Goal: Transaction & Acquisition: Purchase product/service

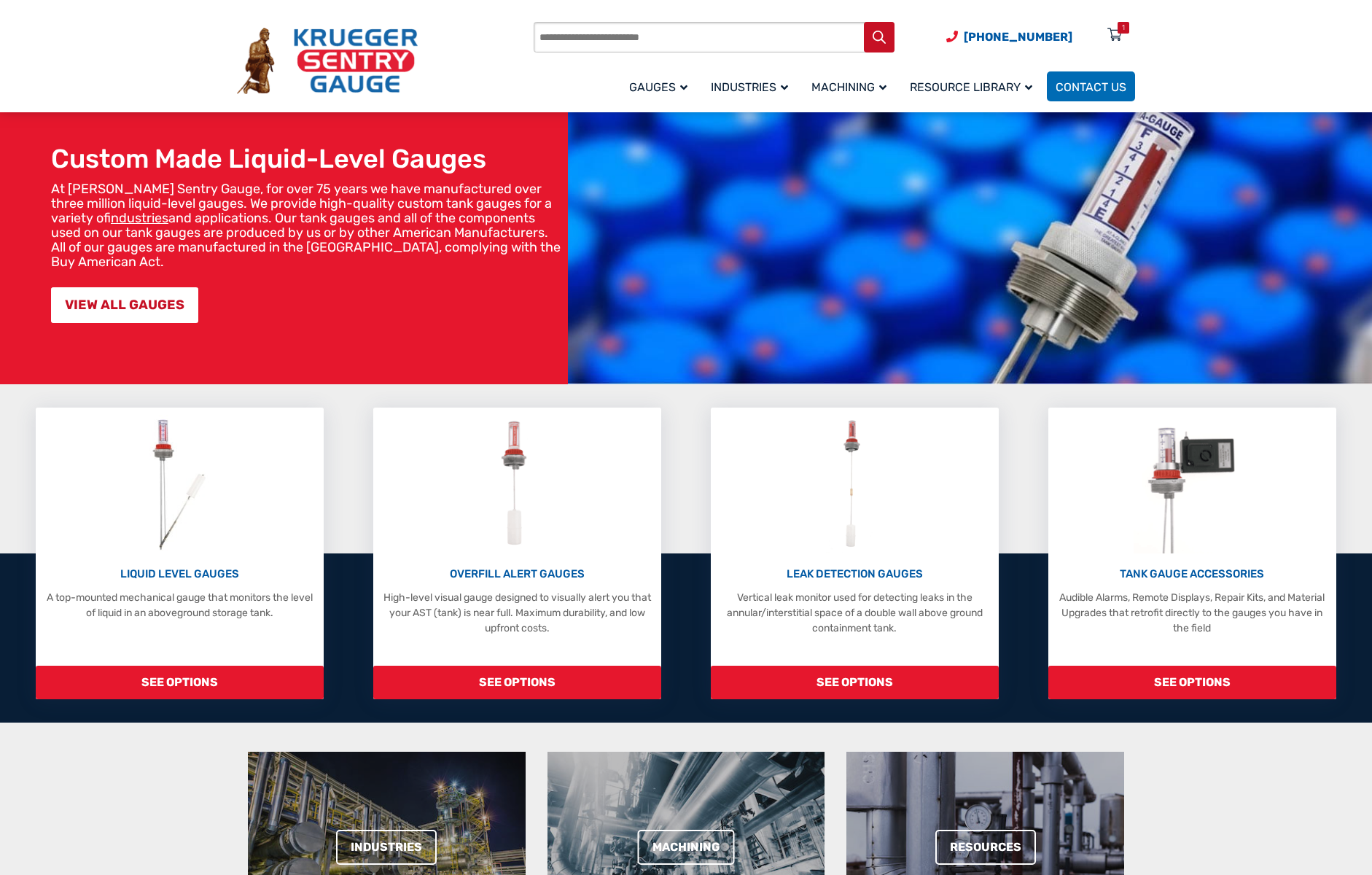
scroll to position [79, 0]
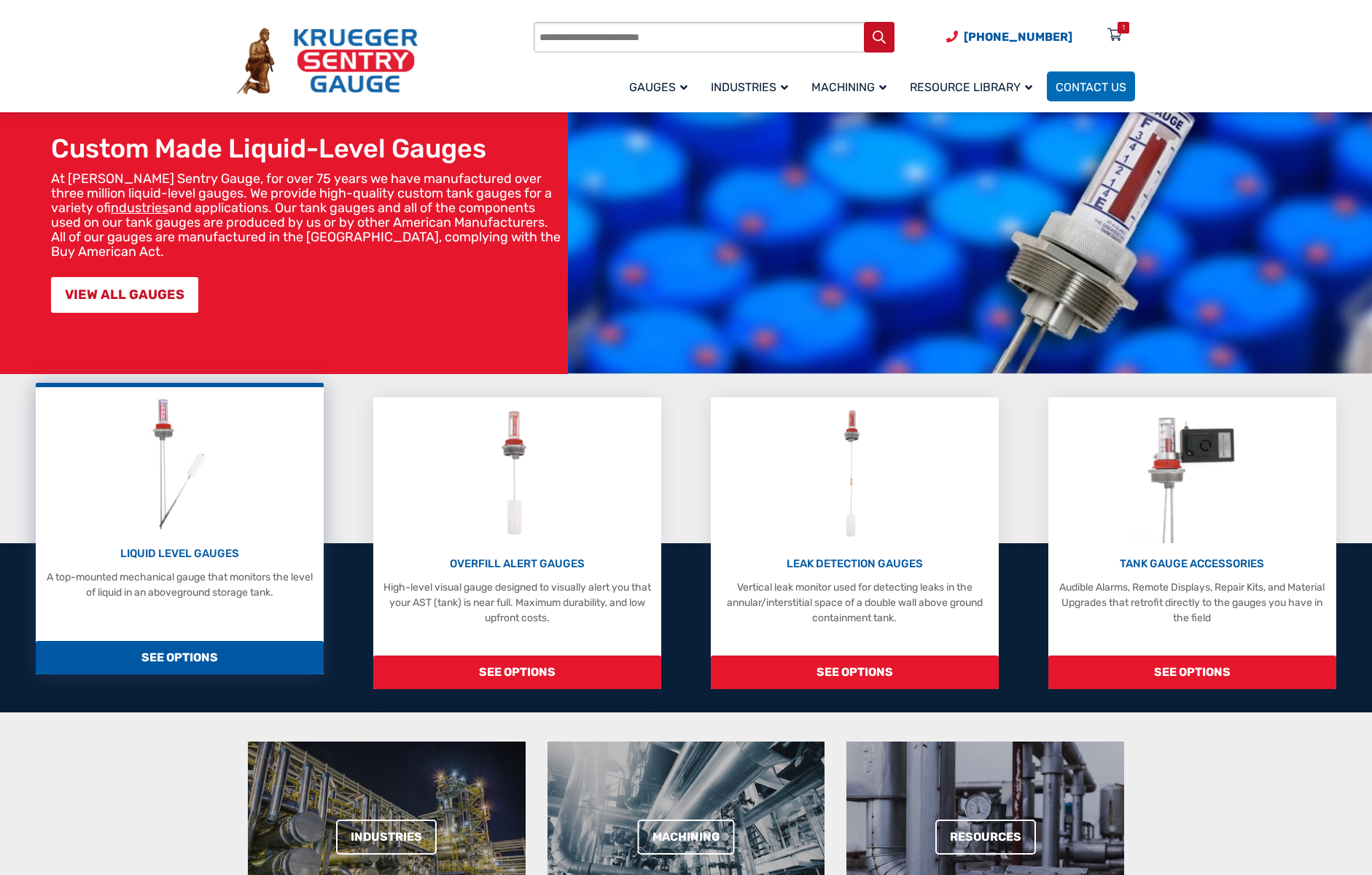
click at [195, 557] on p "LIQUID LEVEL GAUGES" at bounding box center [180, 553] width 273 height 17
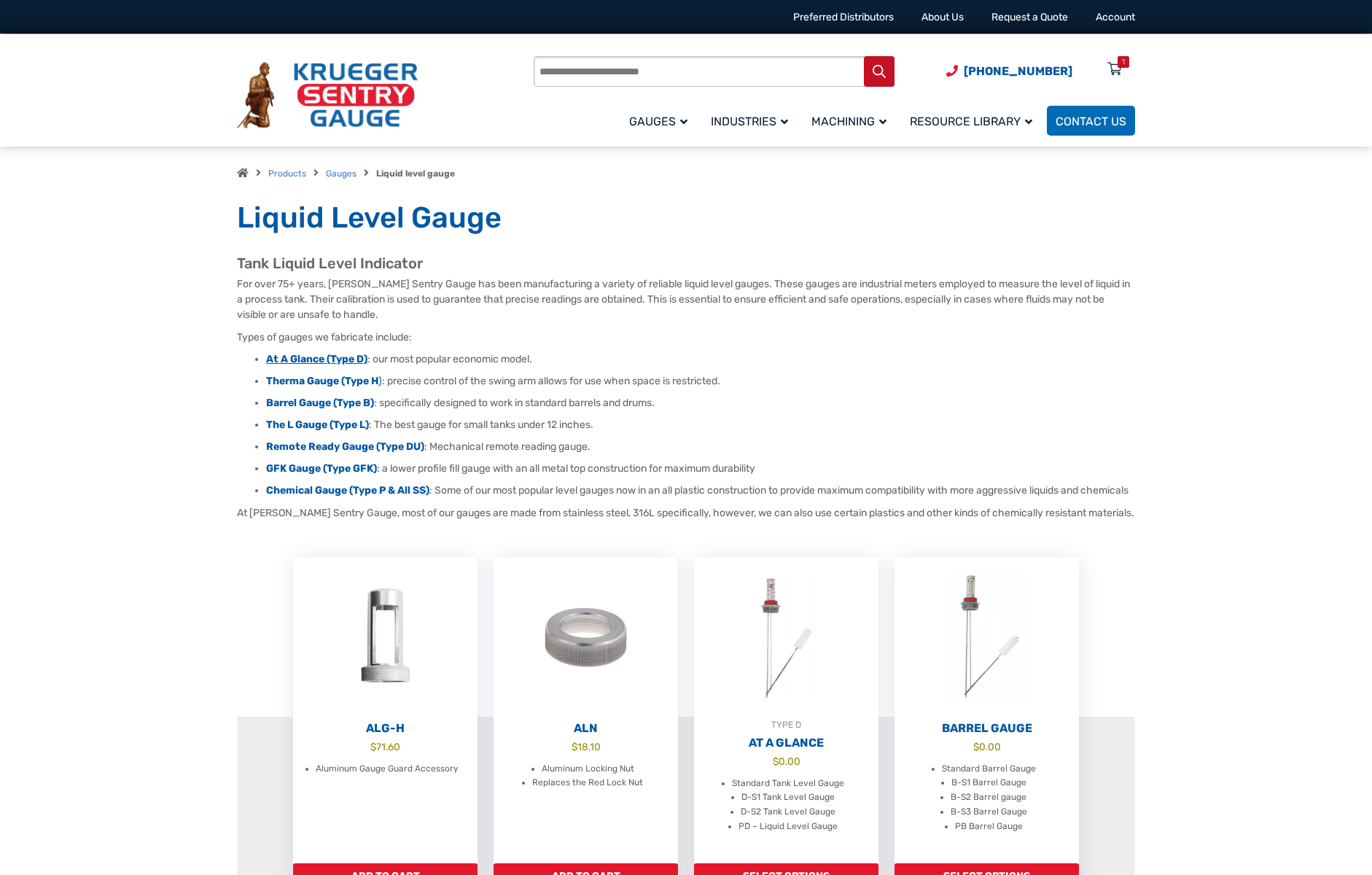
click at [299, 359] on strong "At A Glance (Type D)" at bounding box center [316, 358] width 102 height 13
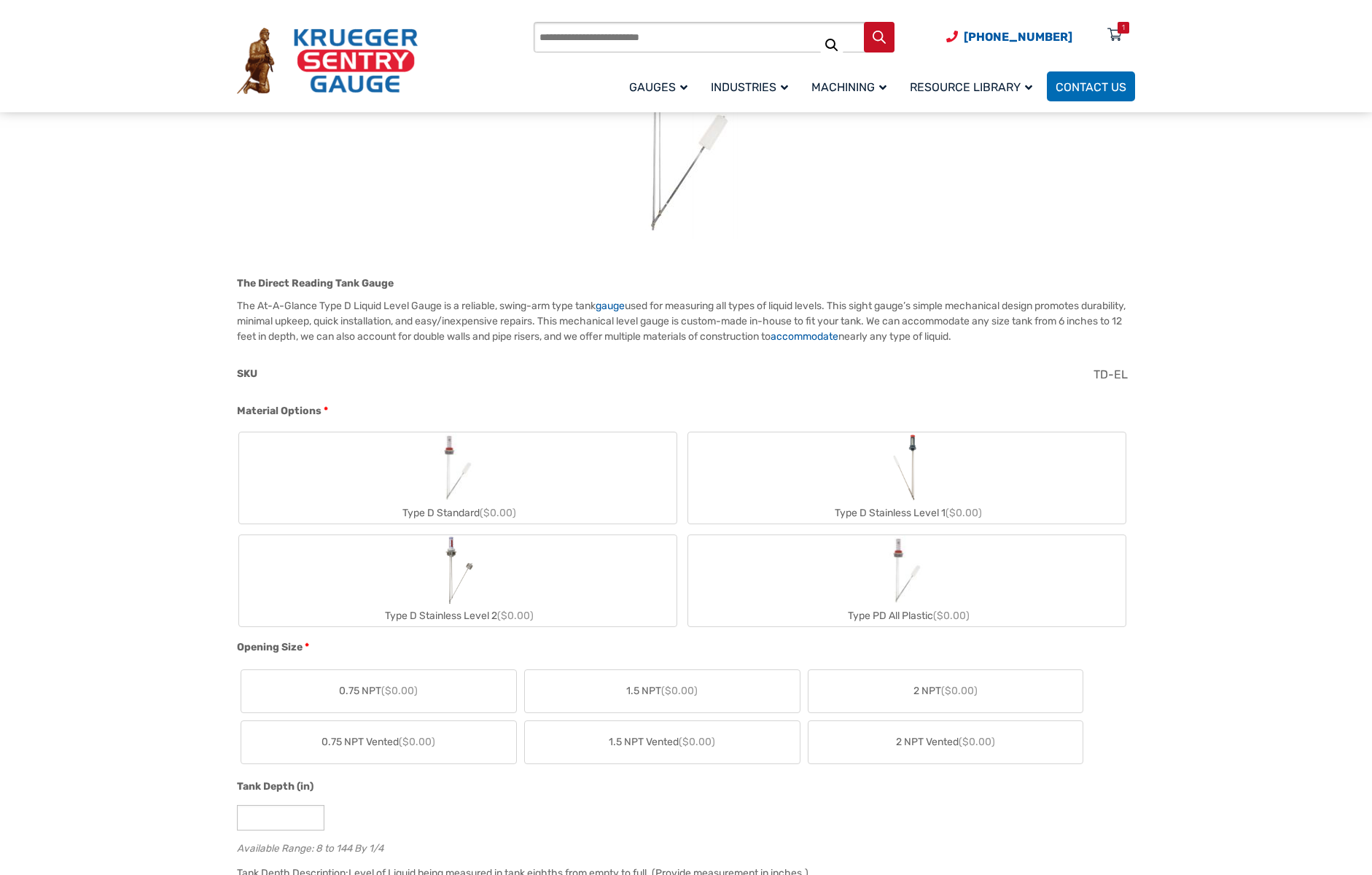
scroll to position [347, 0]
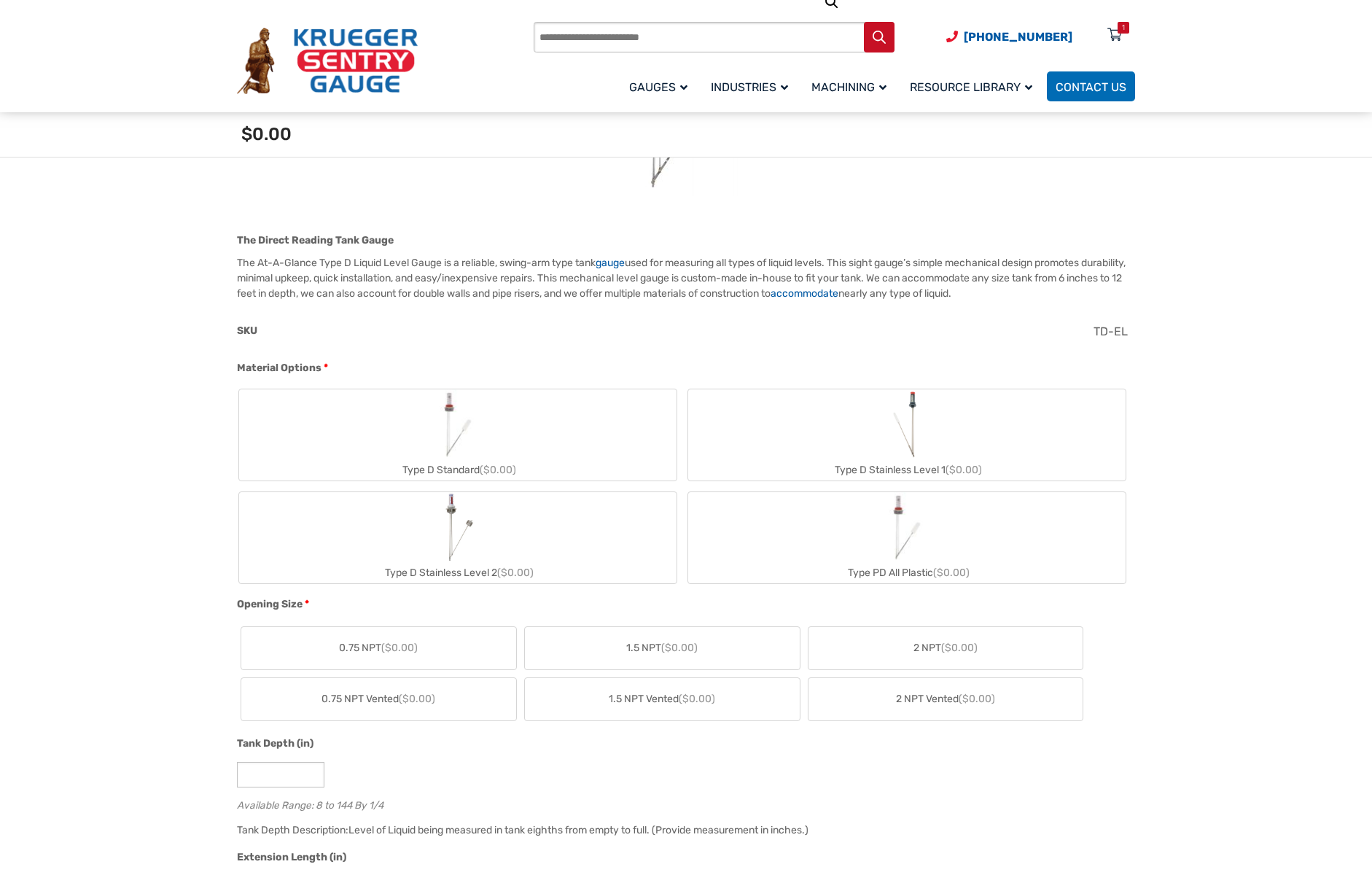
click at [456, 443] on img "Type D Standard" at bounding box center [457, 424] width 70 height 70
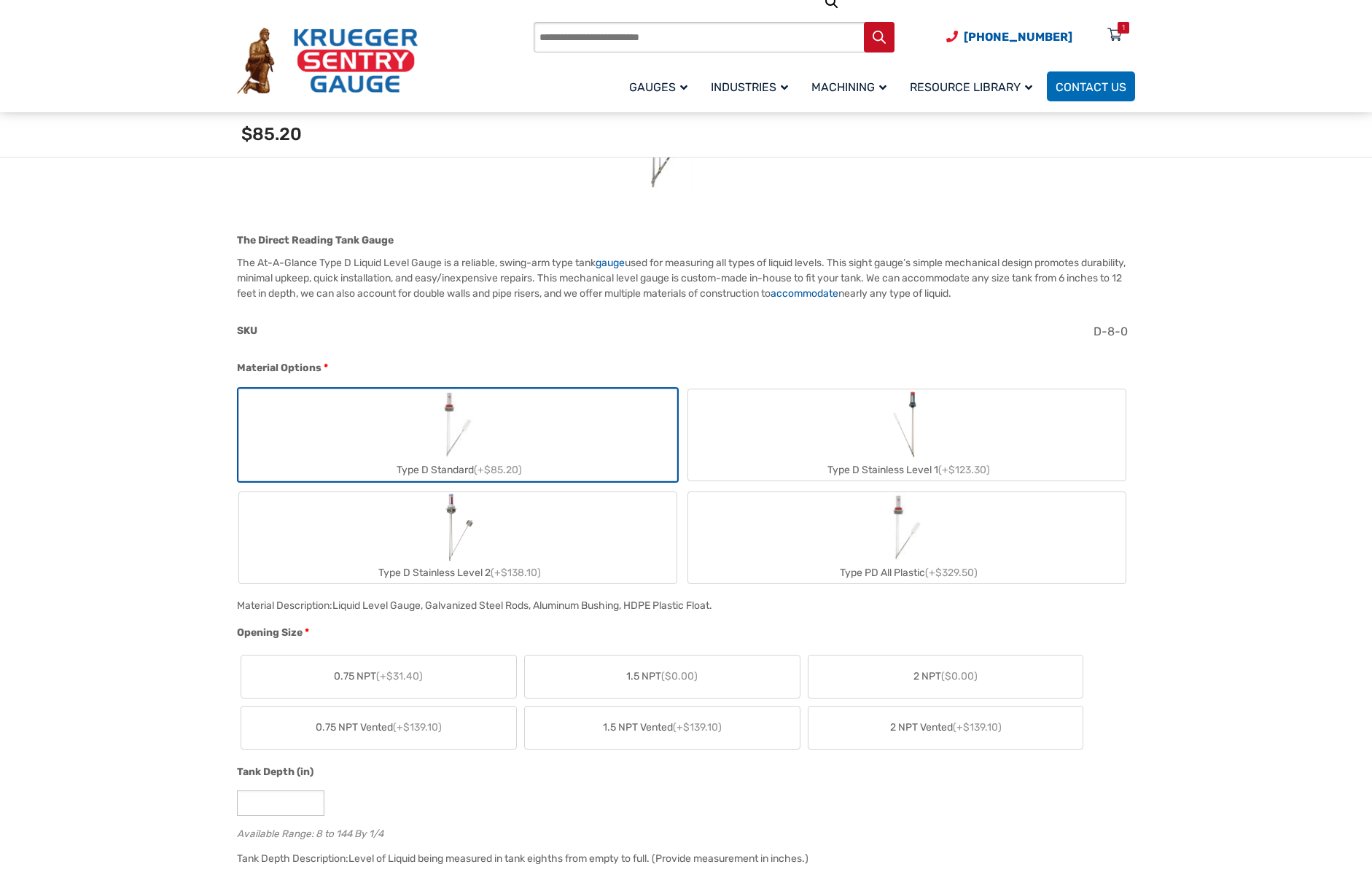
click at [935, 677] on span "2 NPT ($0.00)" at bounding box center [945, 676] width 64 height 16
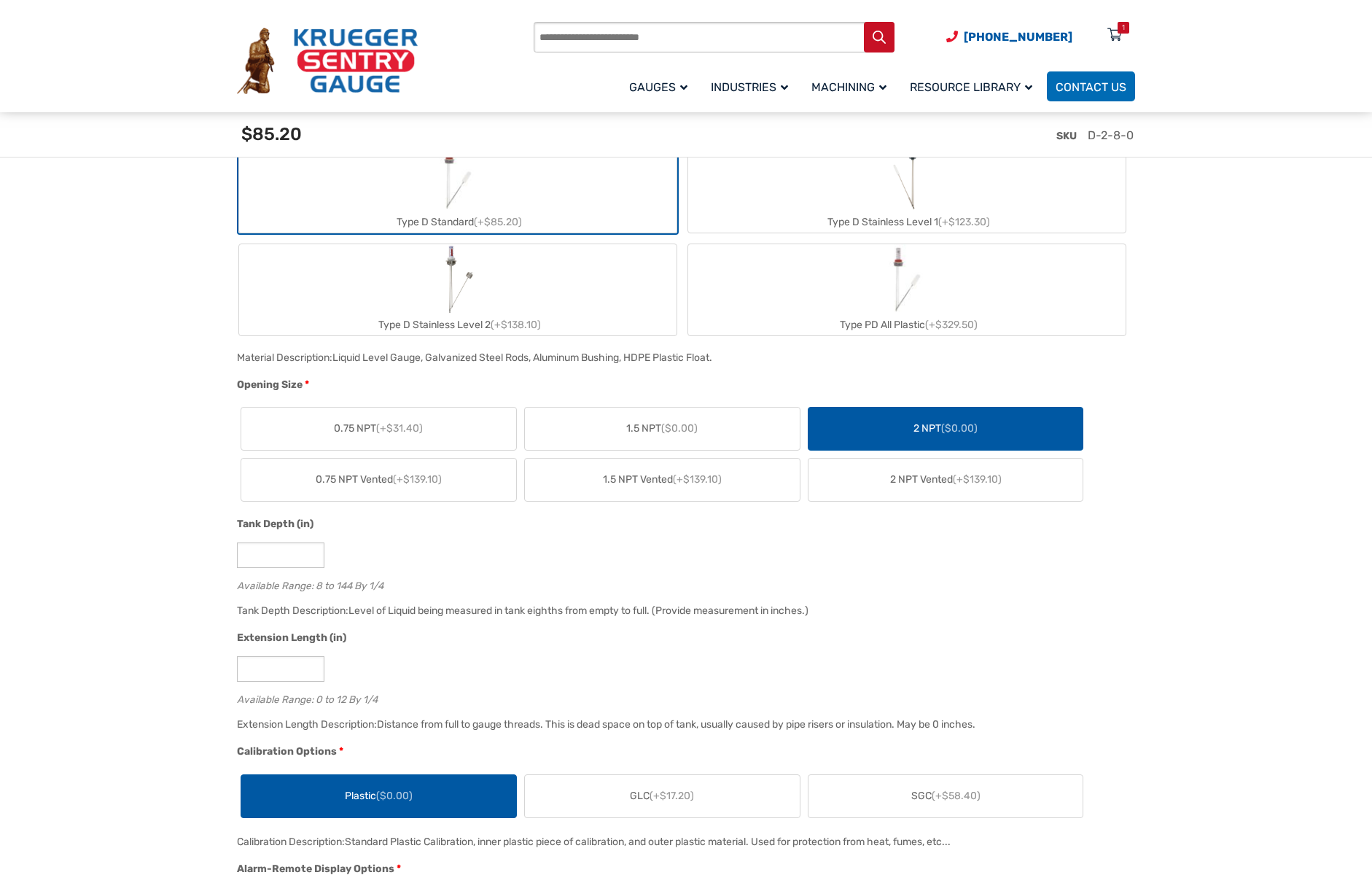
scroll to position [672, 0]
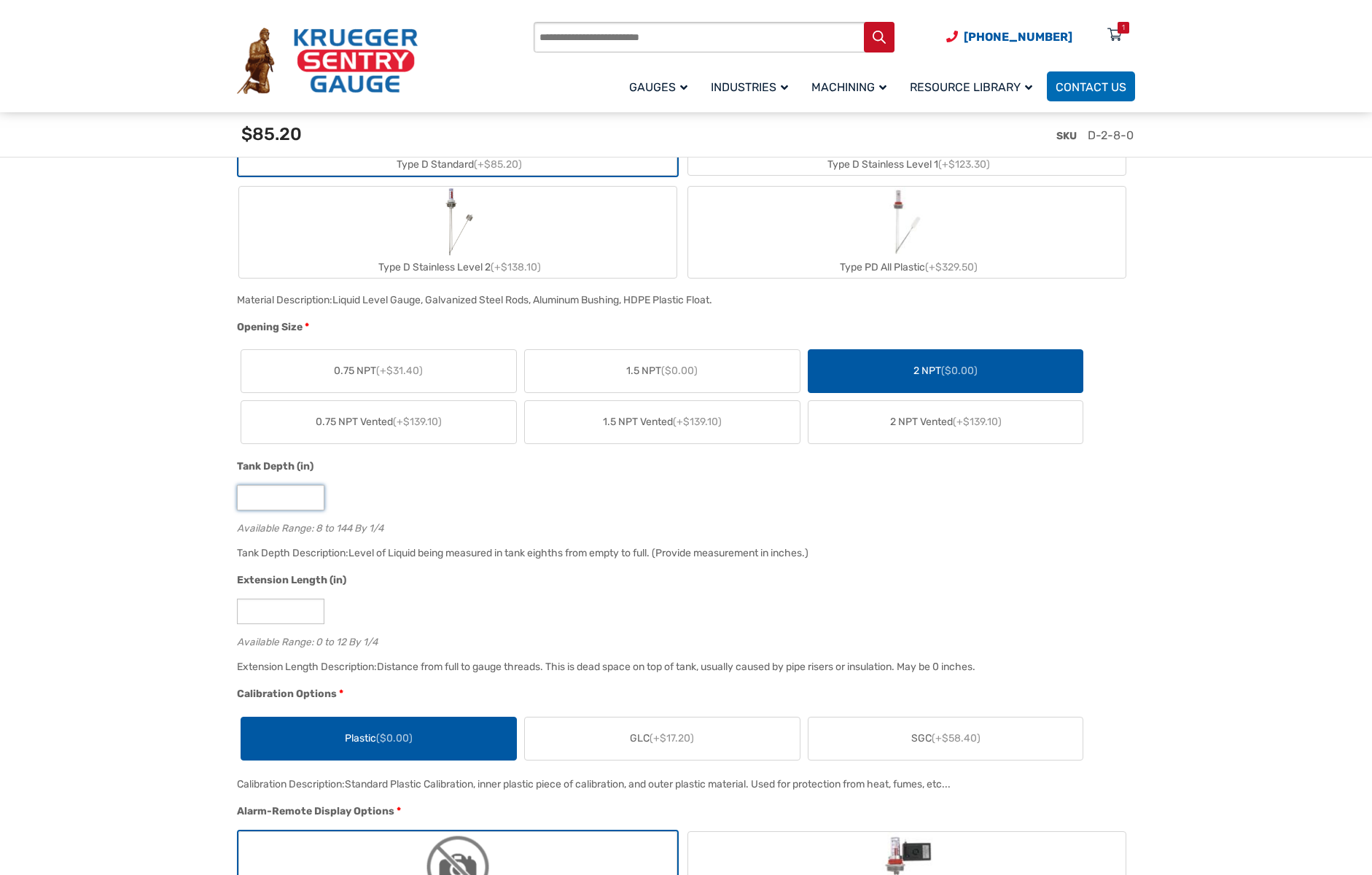
drag, startPoint x: 266, startPoint y: 494, endPoint x: 212, endPoint y: 493, distance: 54.0
type input "**"
drag, startPoint x: 261, startPoint y: 614, endPoint x: 225, endPoint y: 611, distance: 36.1
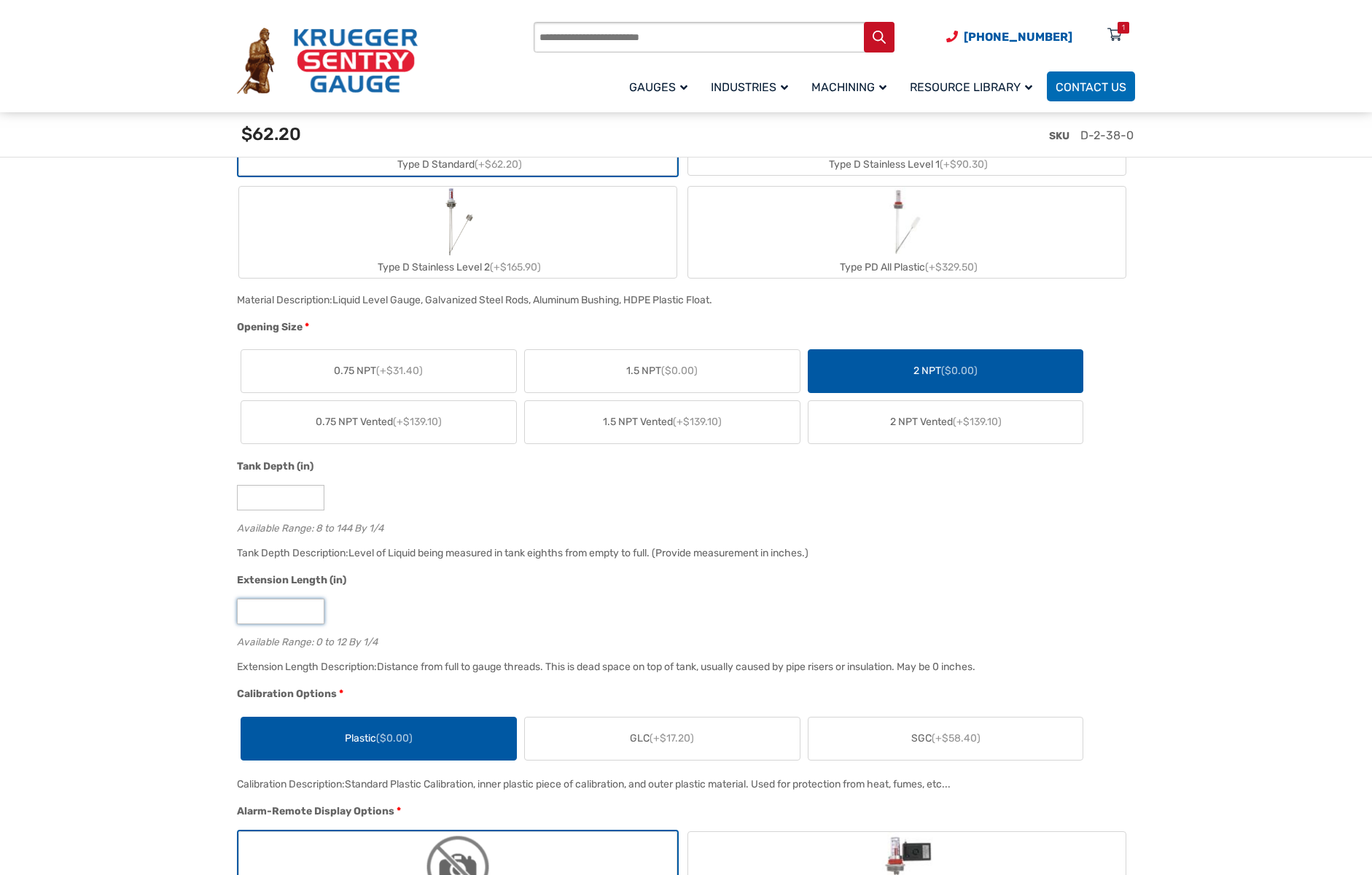
type input "*"
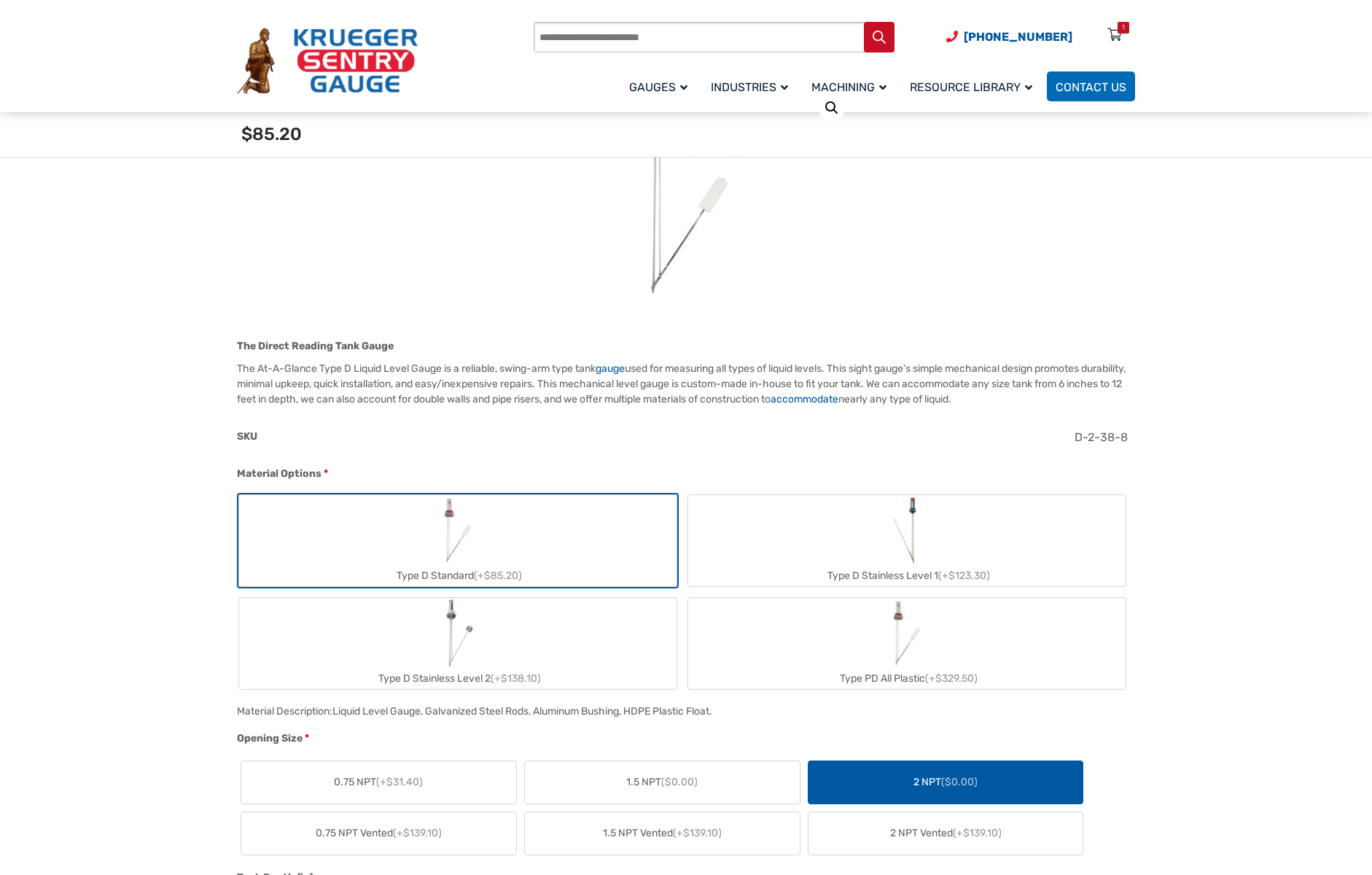
scroll to position [247, 0]
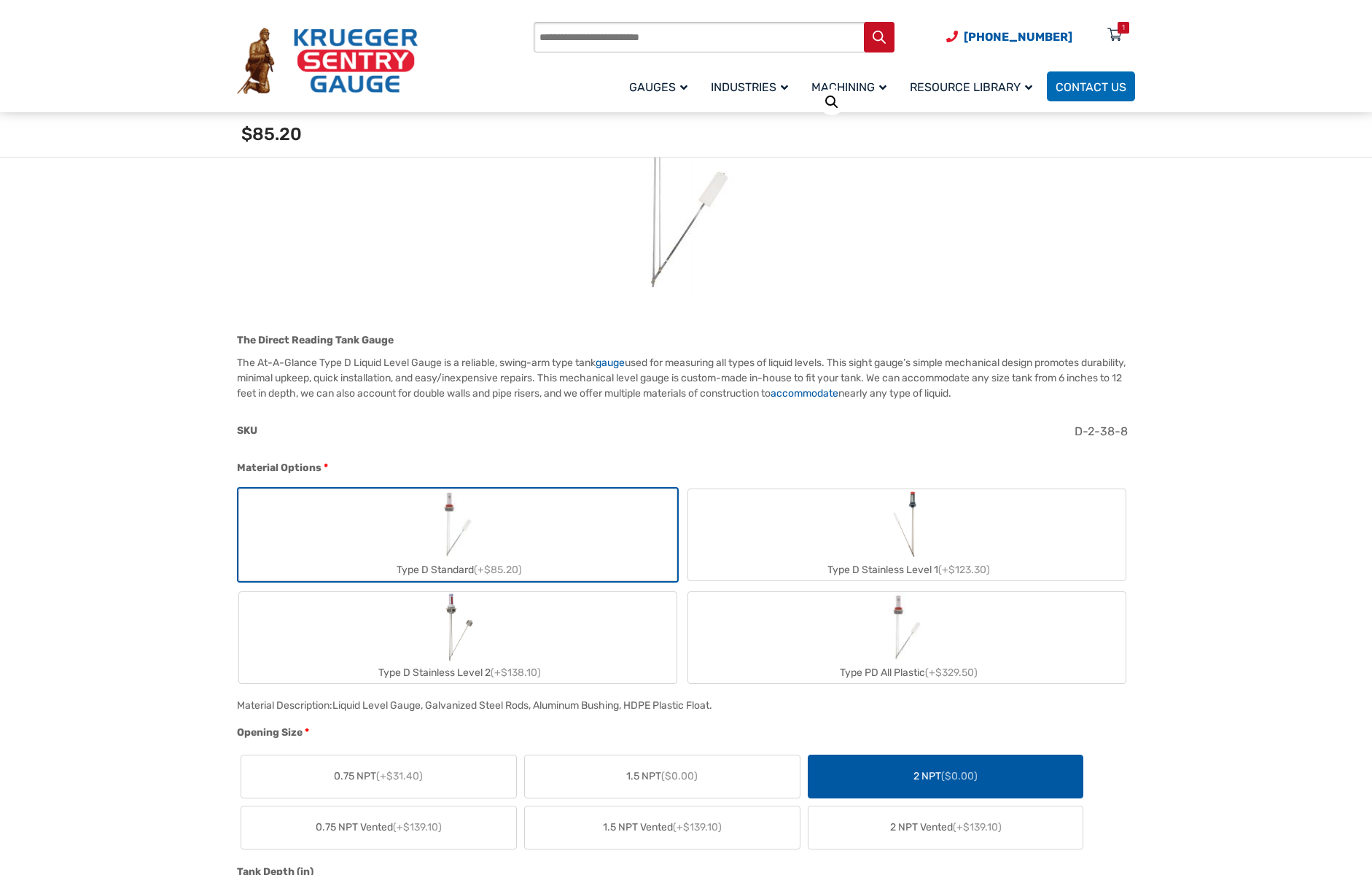
type input "*"
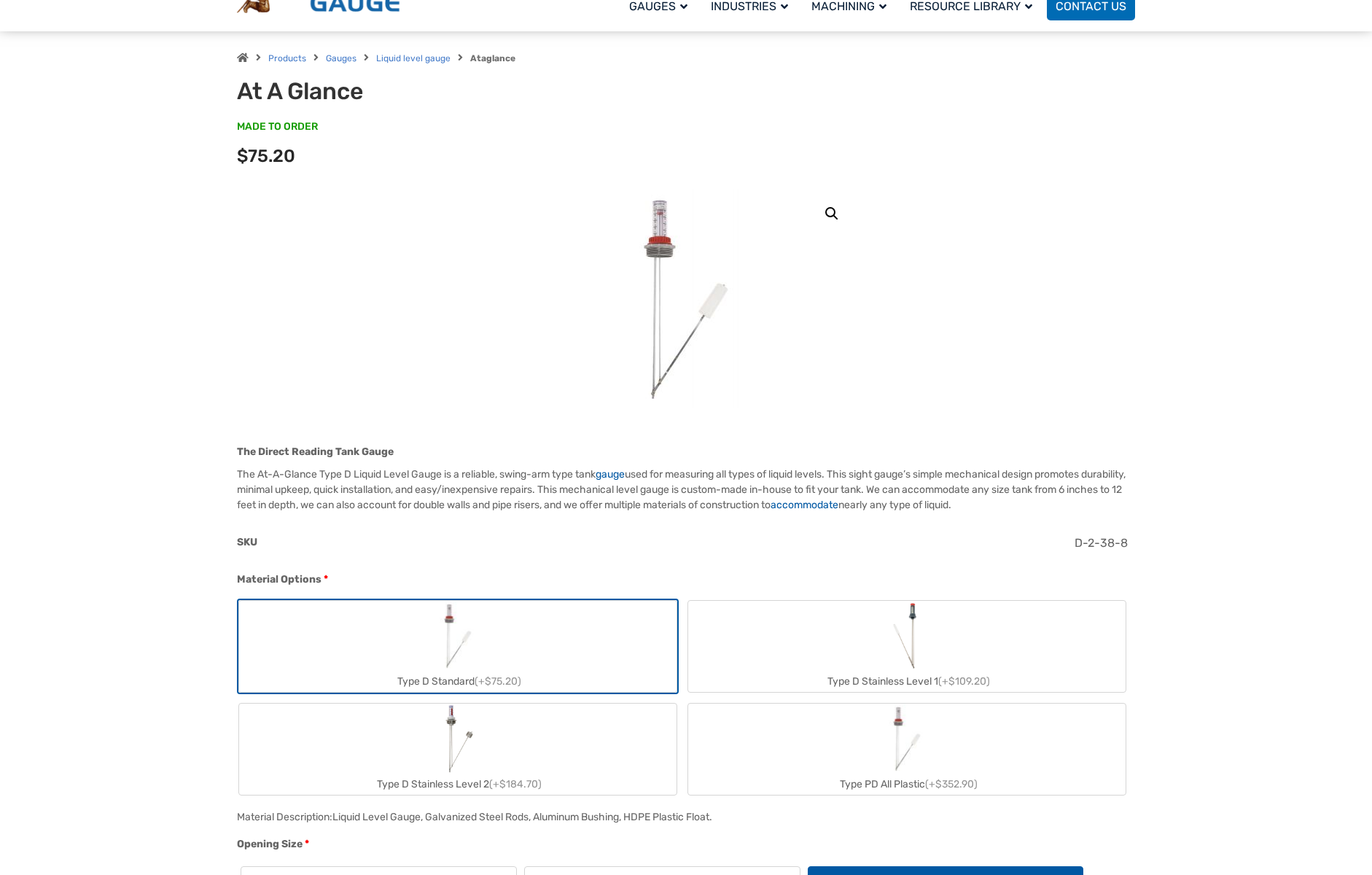
scroll to position [0, 0]
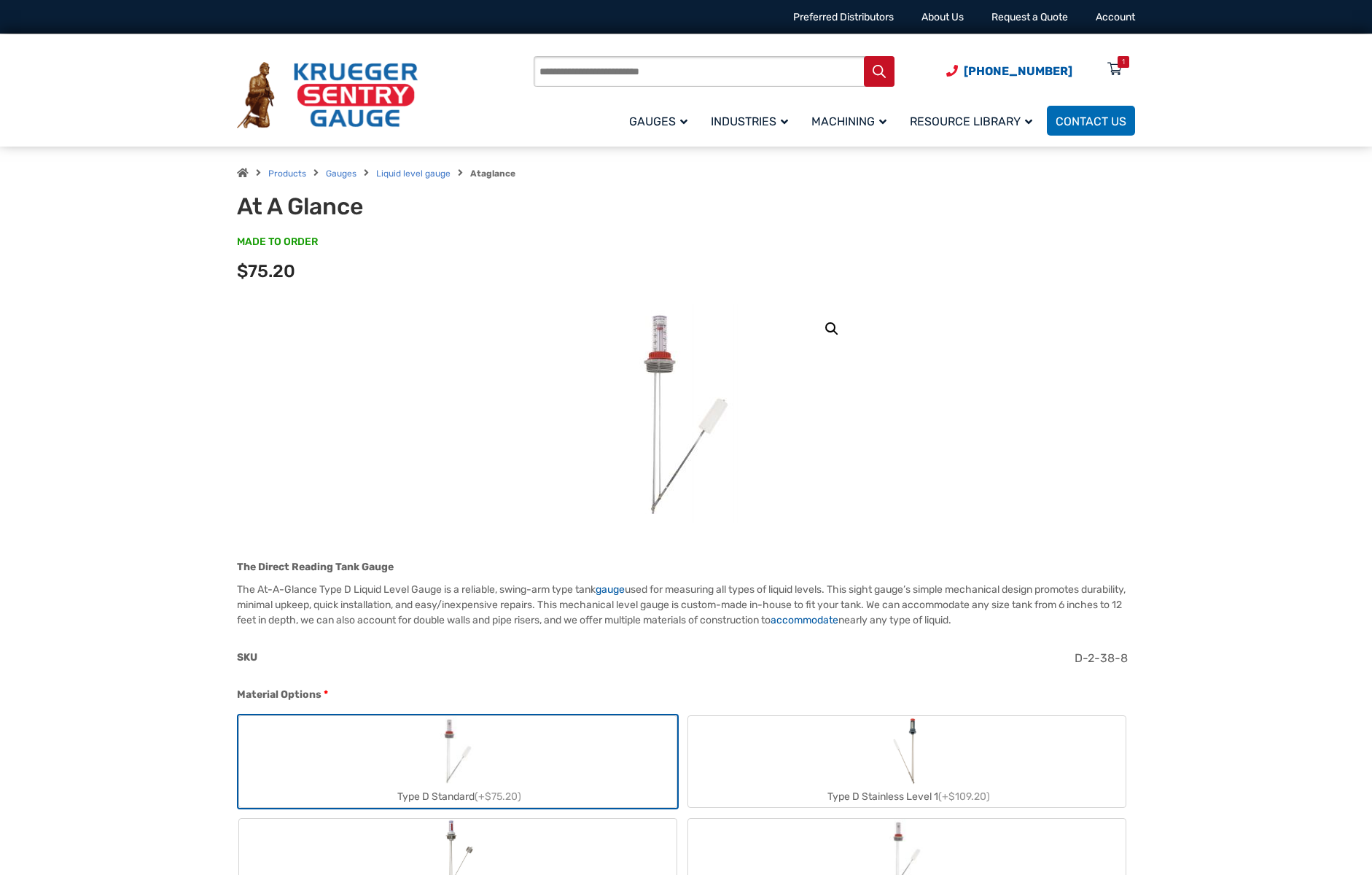
click at [349, 284] on div "Options total $75.20" at bounding box center [686, 277] width 898 height 26
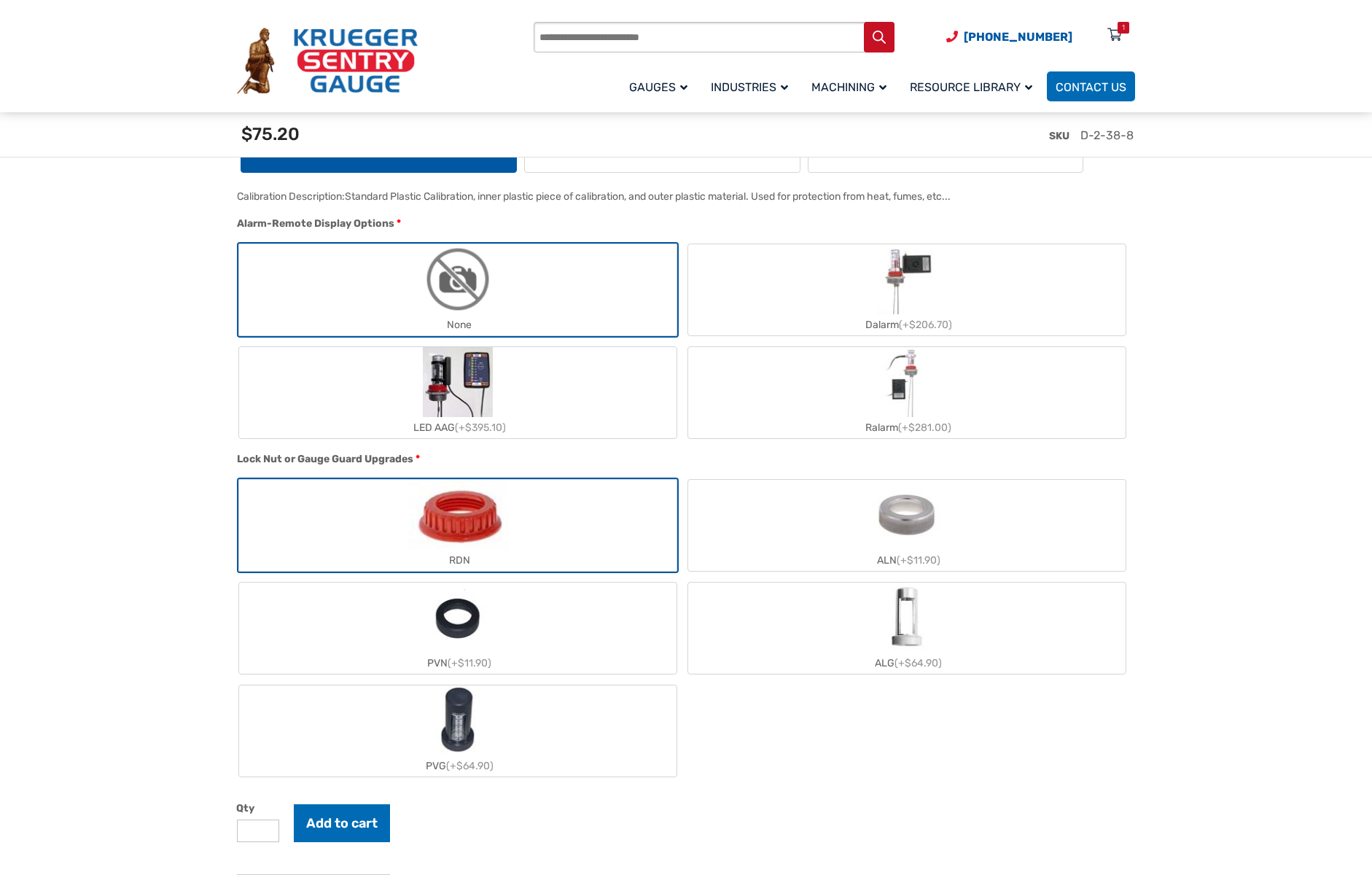
scroll to position [1264, 0]
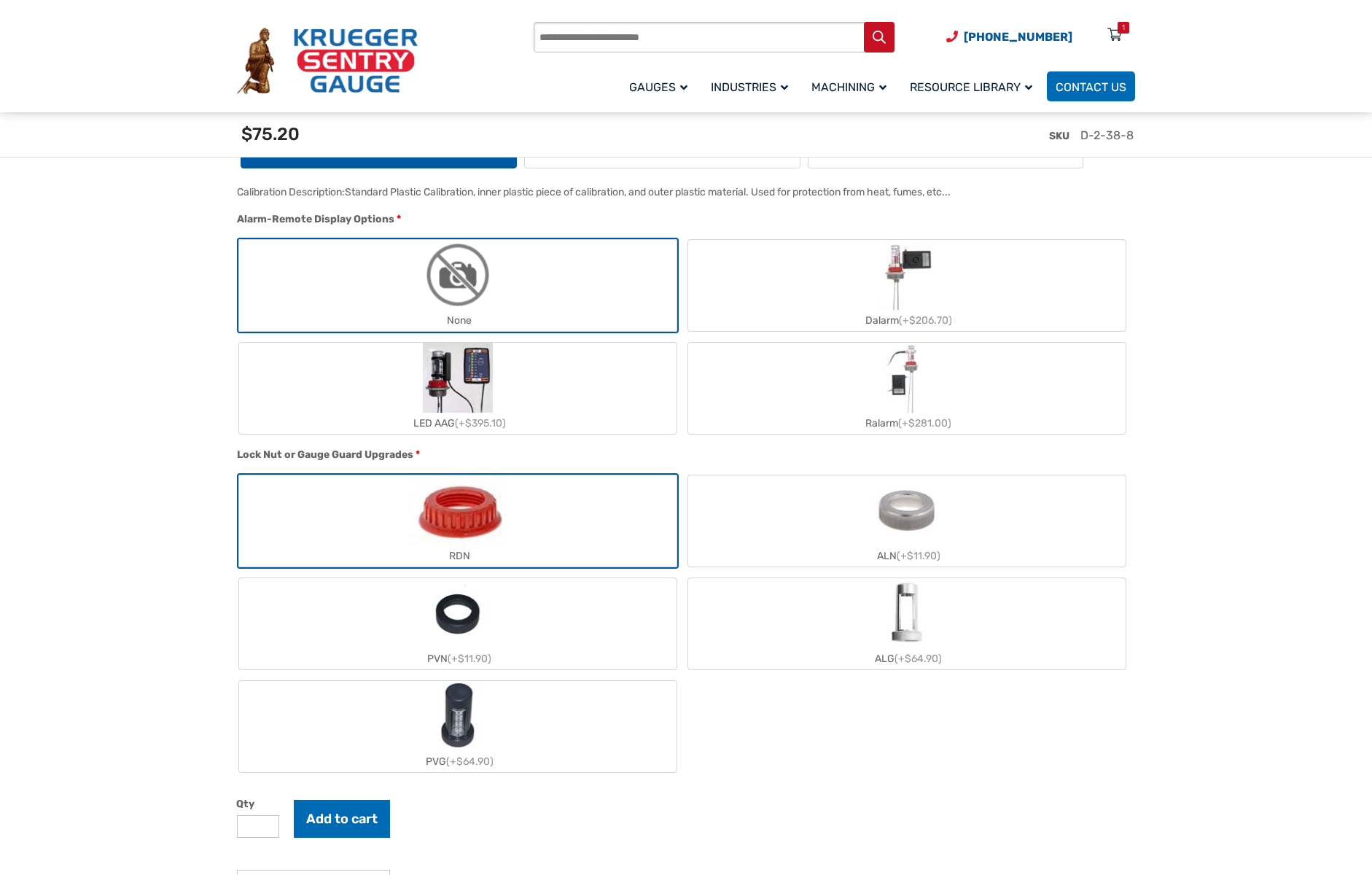
click at [412, 282] on label "None" at bounding box center [457, 285] width 437 height 91
click at [494, 522] on img "RDN" at bounding box center [457, 510] width 99 height 70
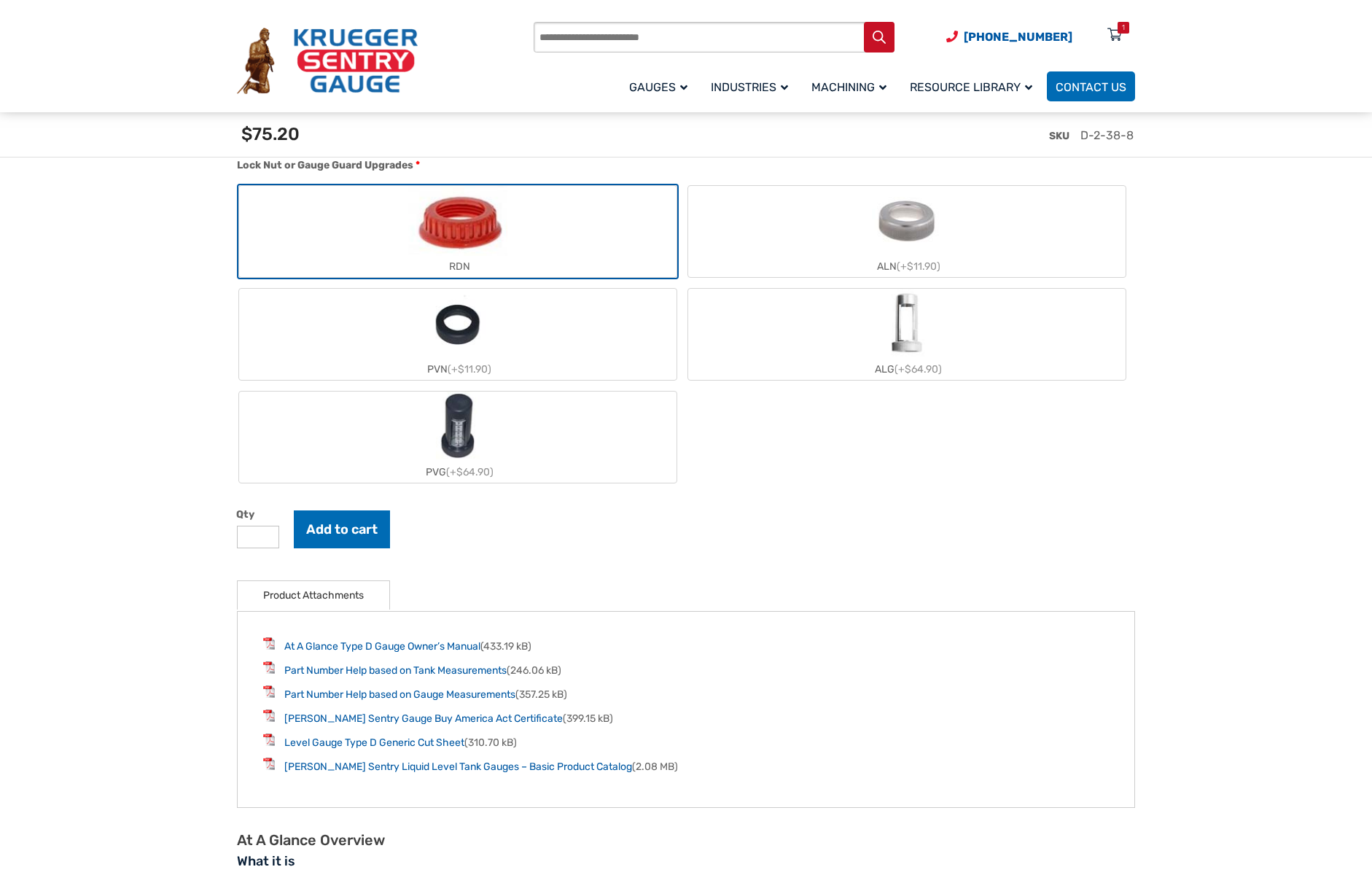
scroll to position [1606, 0]
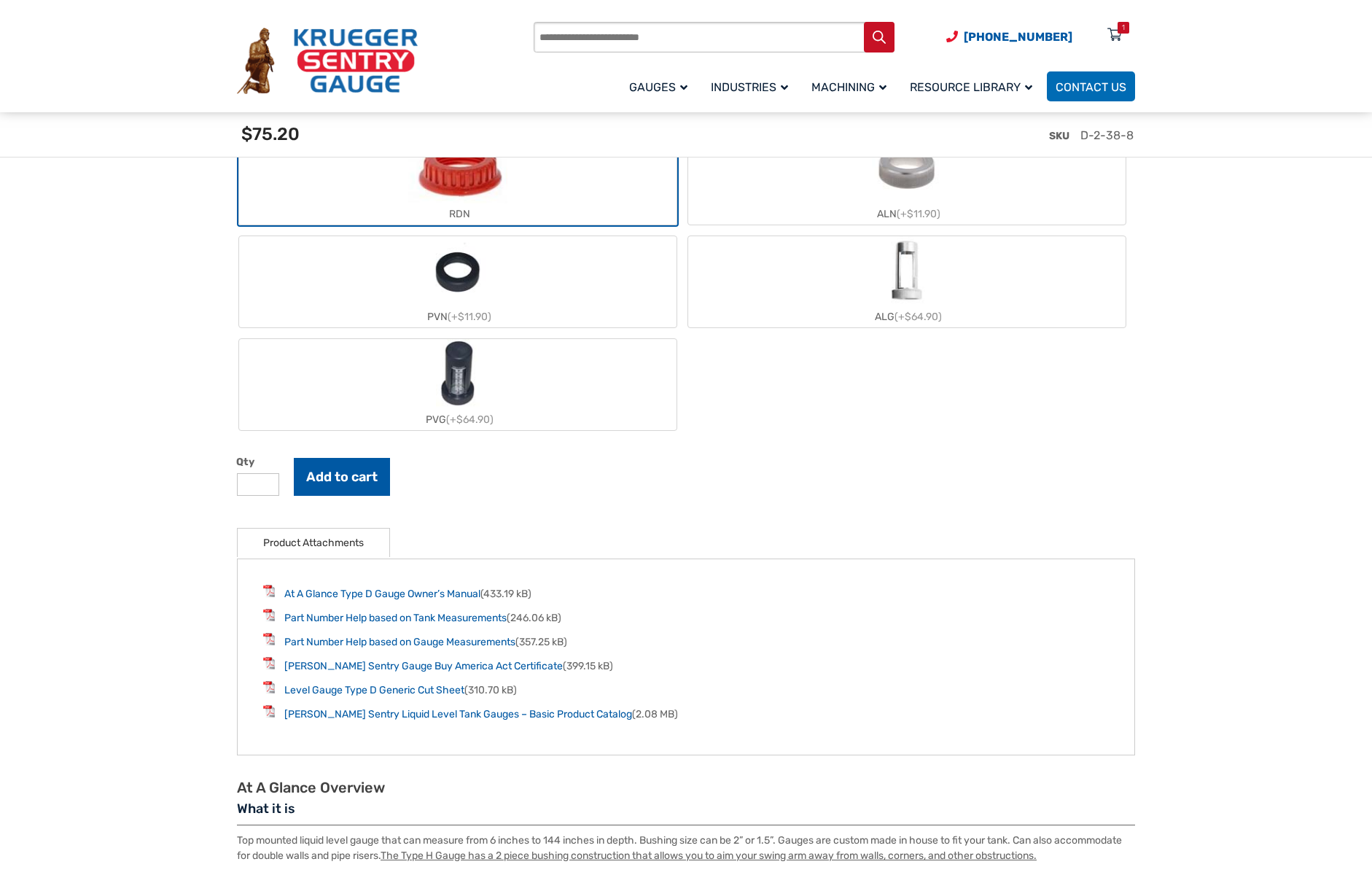
click at [328, 478] on button "Add to cart" at bounding box center [342, 477] width 96 height 38
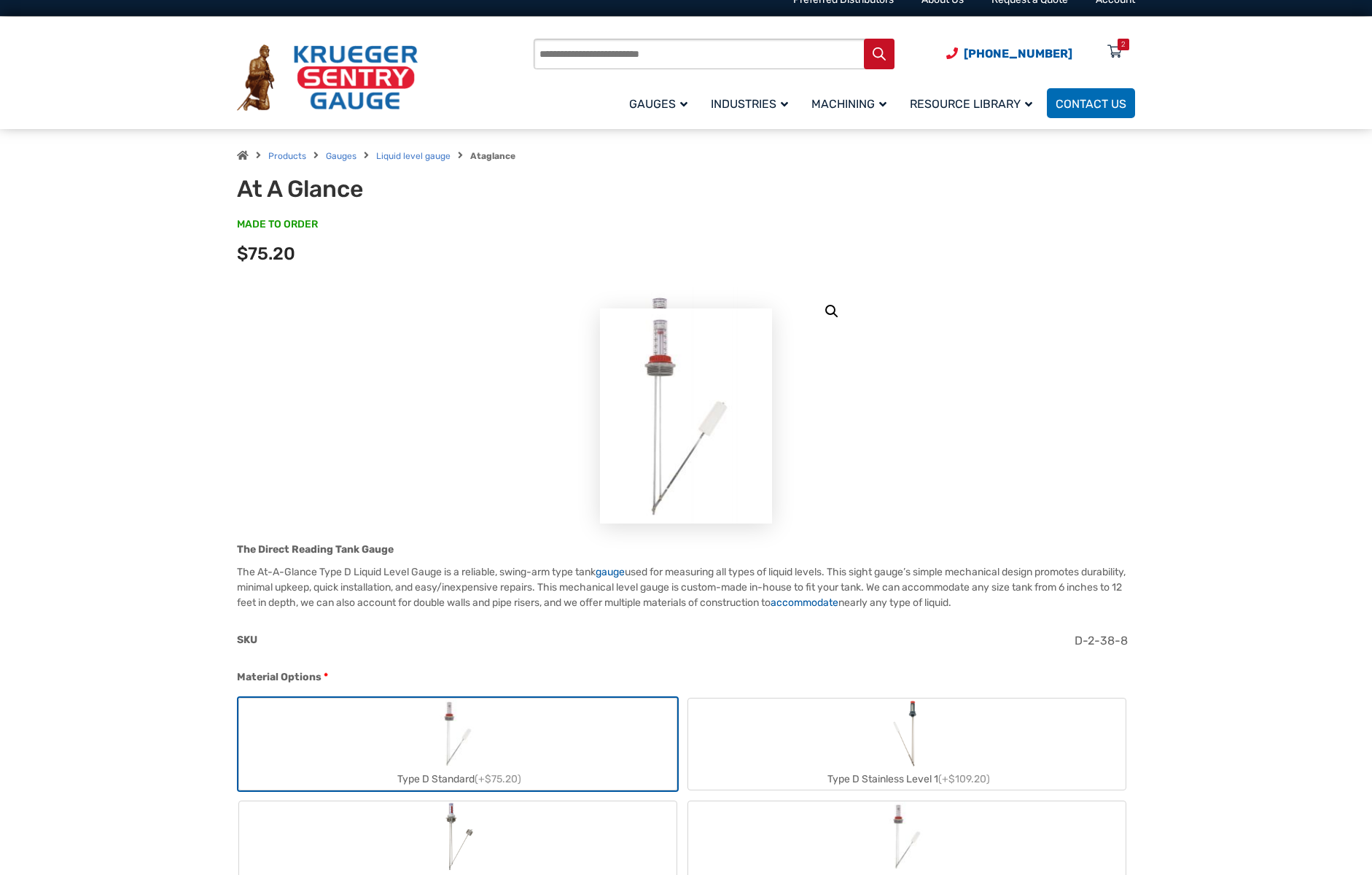
scroll to position [0, 0]
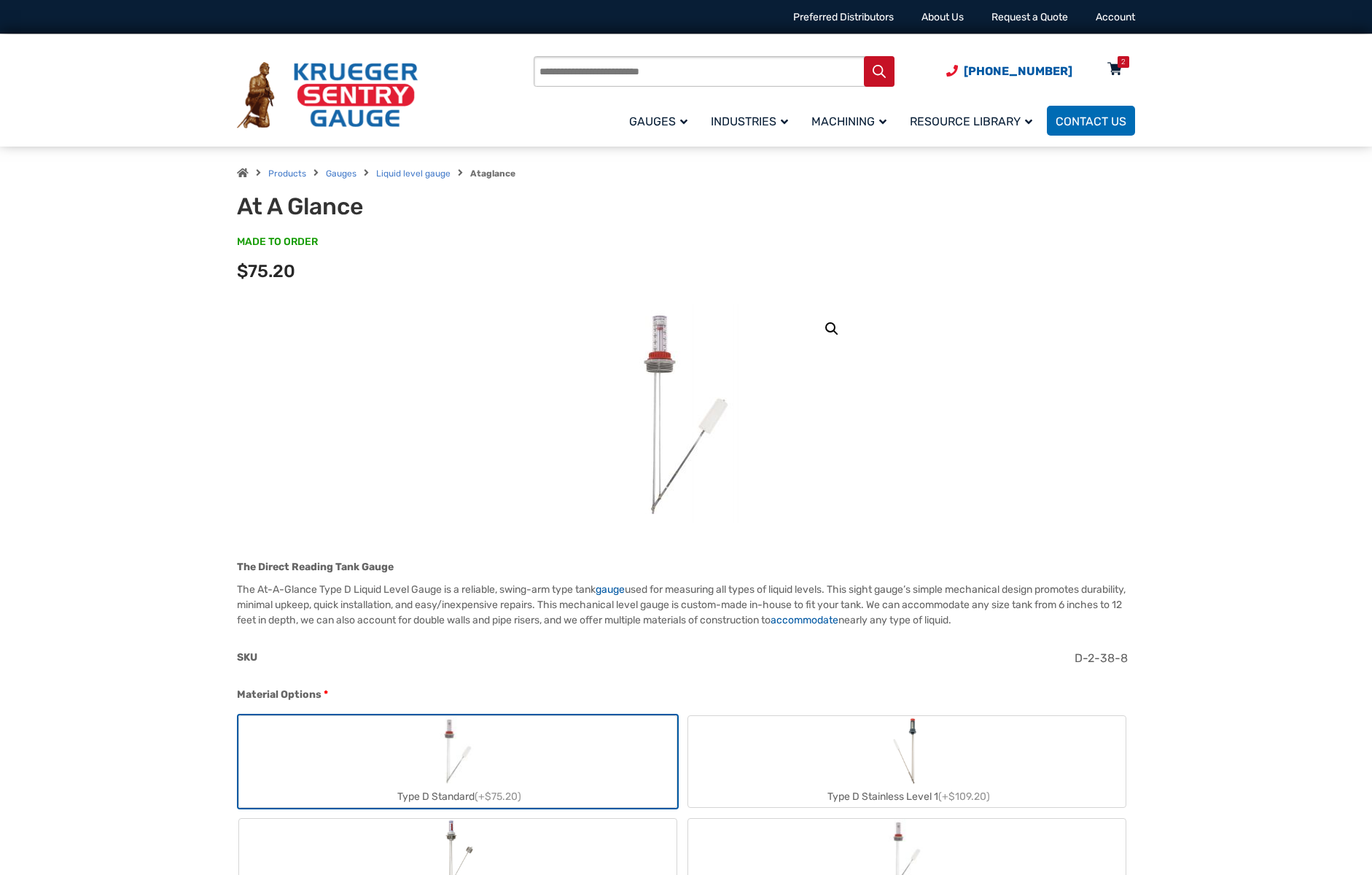
click at [1115, 62] on icon at bounding box center [1114, 70] width 15 height 24
click at [1114, 63] on icon at bounding box center [1114, 70] width 15 height 24
